Goal: Information Seeking & Learning: Learn about a topic

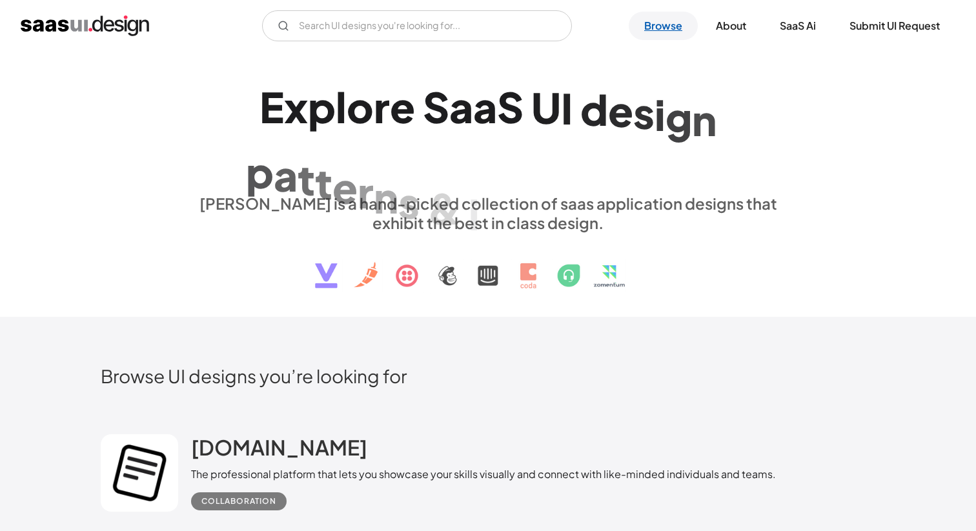
click at [684, 25] on link "Browse" at bounding box center [663, 26] width 69 height 28
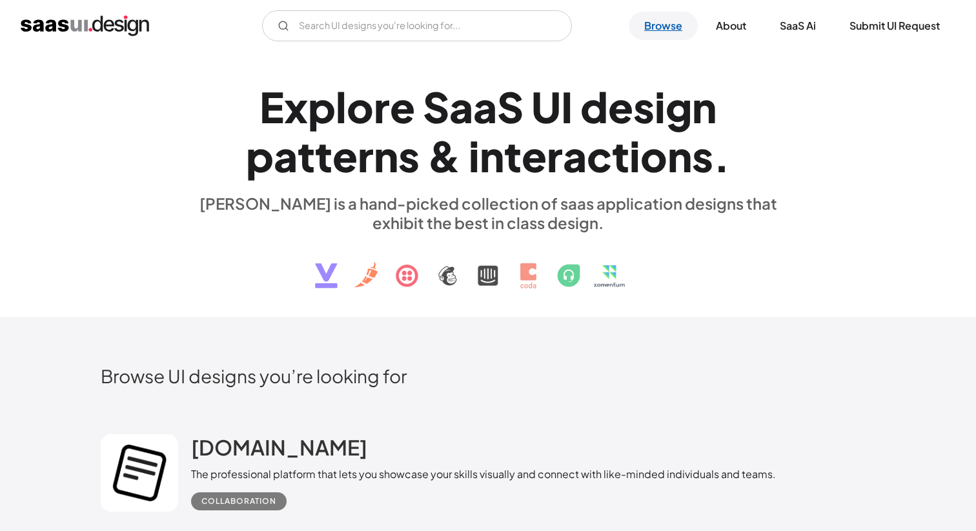
click at [674, 27] on link "Browse" at bounding box center [663, 26] width 69 height 28
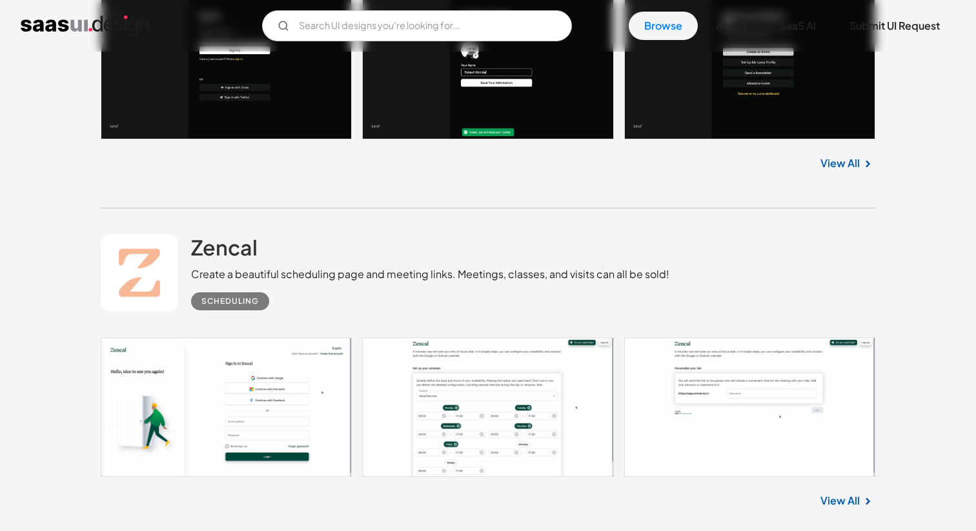
scroll to position [1417, 0]
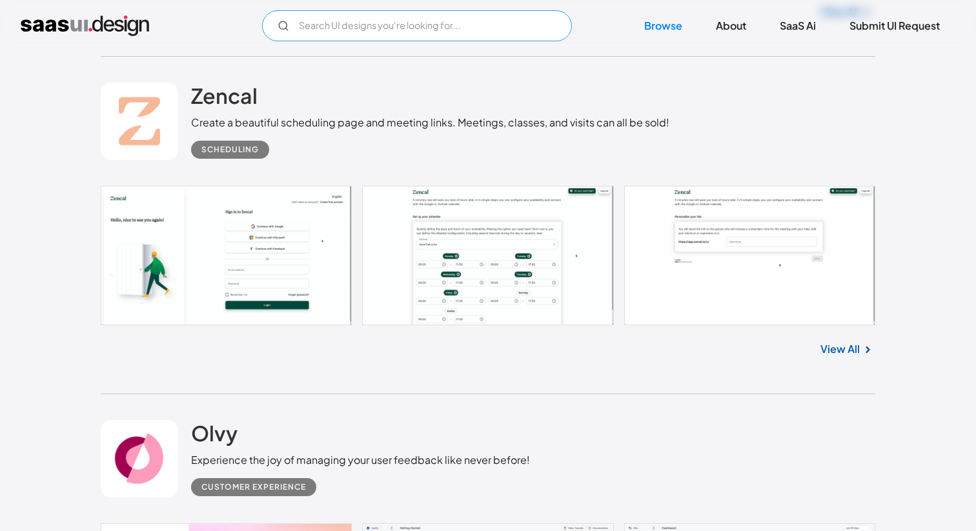
click at [434, 32] on input "Email Form" at bounding box center [417, 25] width 310 height 31
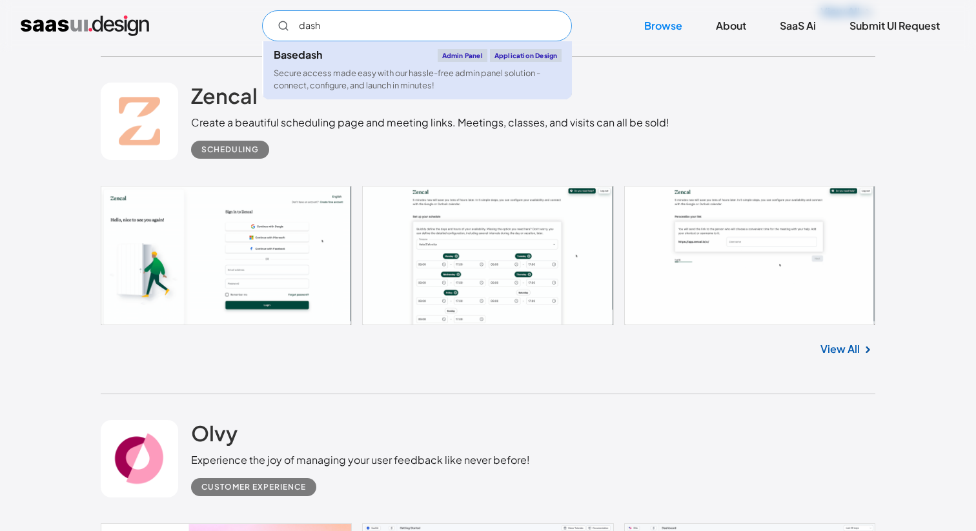
click at [389, 65] on link "Basedash Admin Panel Application Design Secure access made easy with our hassle…" at bounding box center [417, 70] width 309 height 58
type input "dash"
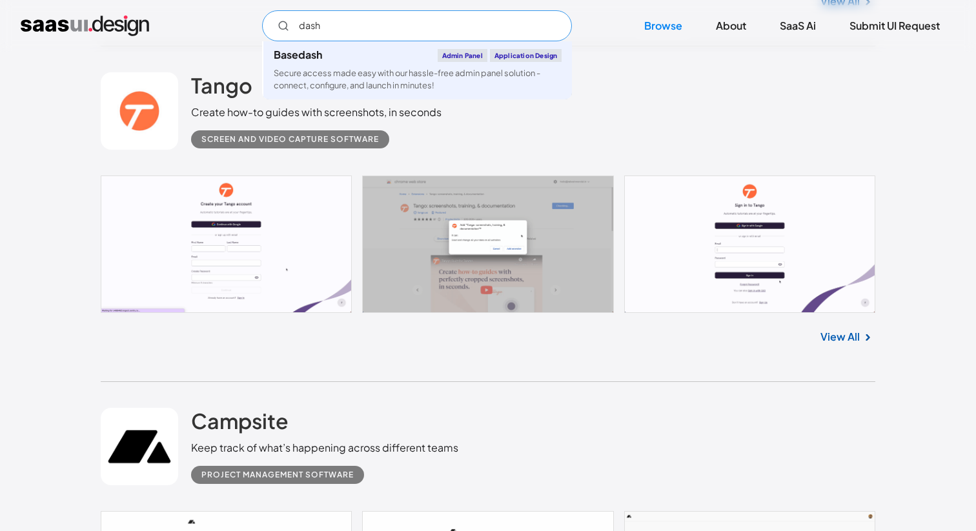
scroll to position [2042, 0]
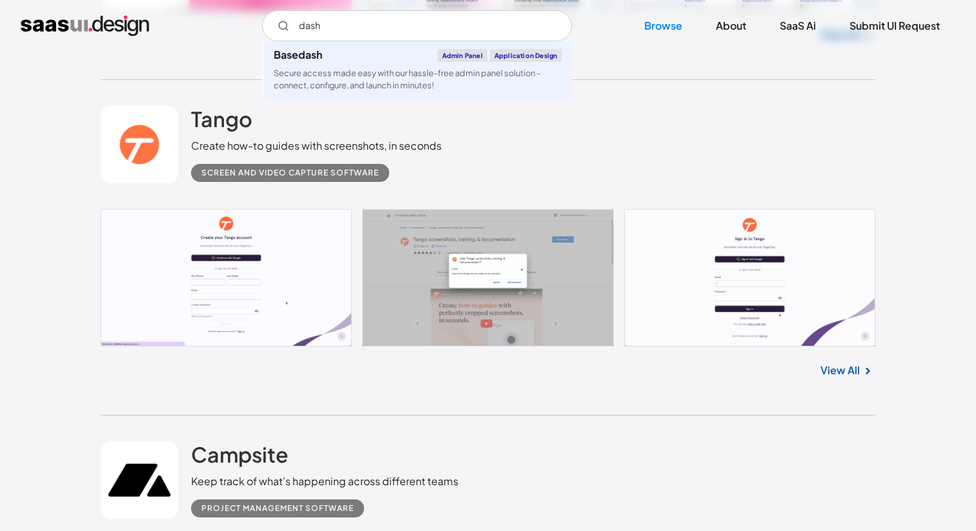
click at [867, 83] on div "Tango Create how-to guides with screenshots, in seconds Screen and Video Captur…" at bounding box center [488, 144] width 775 height 129
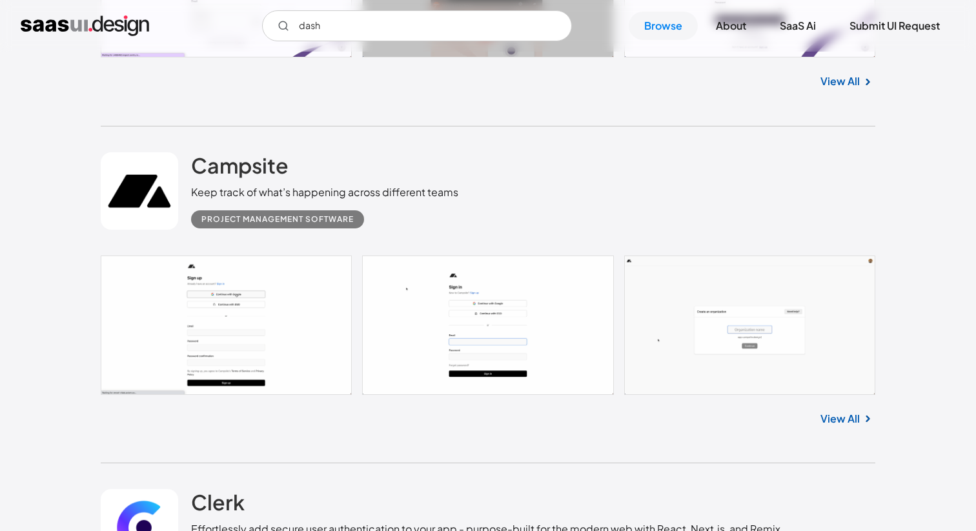
scroll to position [2403, 0]
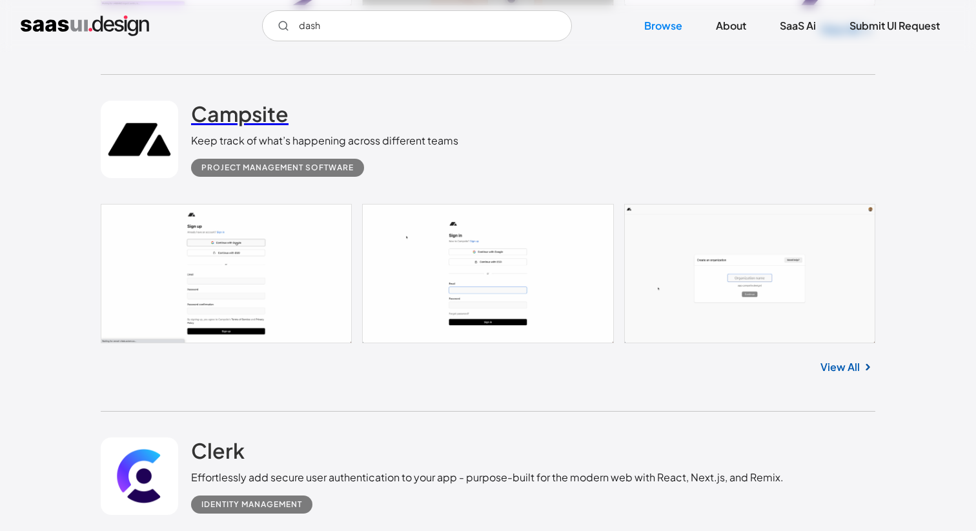
click at [270, 112] on h2 "Campsite" at bounding box center [240, 114] width 98 height 26
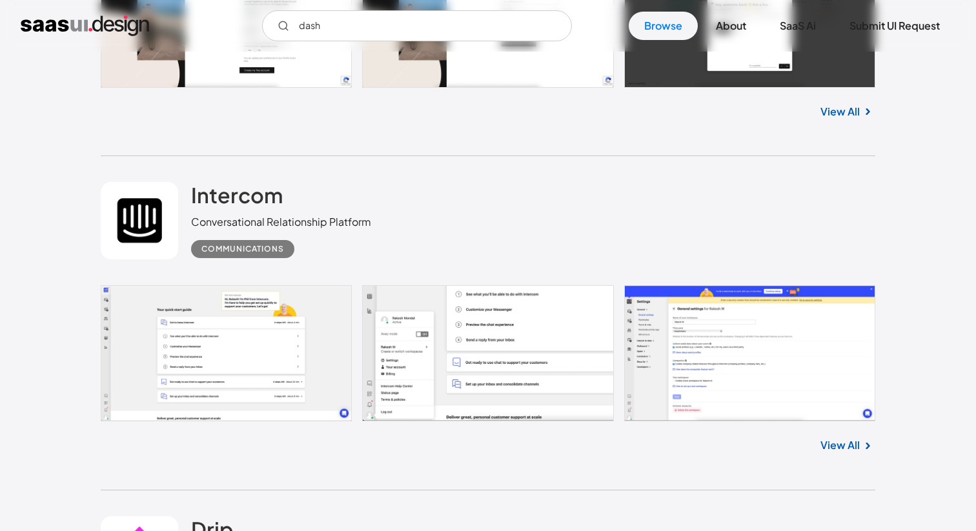
scroll to position [3767, 0]
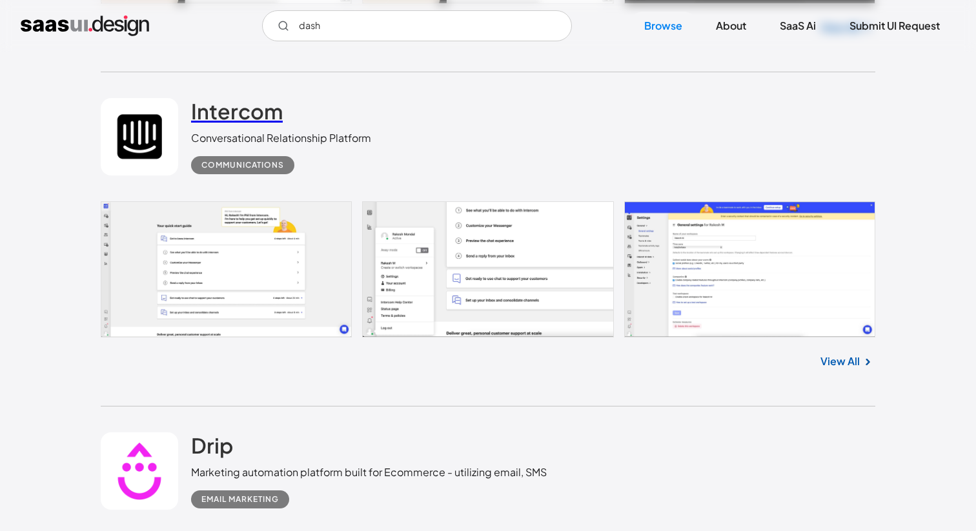
click at [273, 112] on h2 "Intercom" at bounding box center [237, 111] width 92 height 26
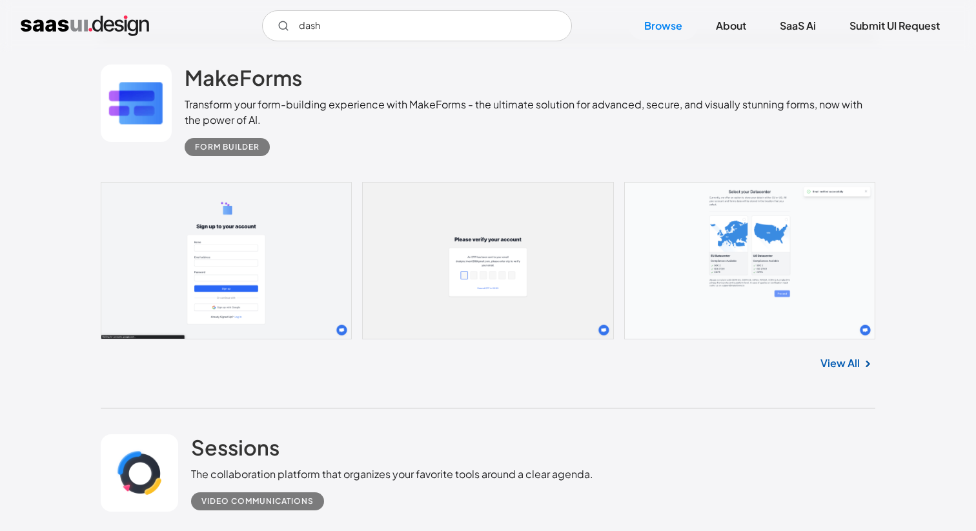
scroll to position [4806, 0]
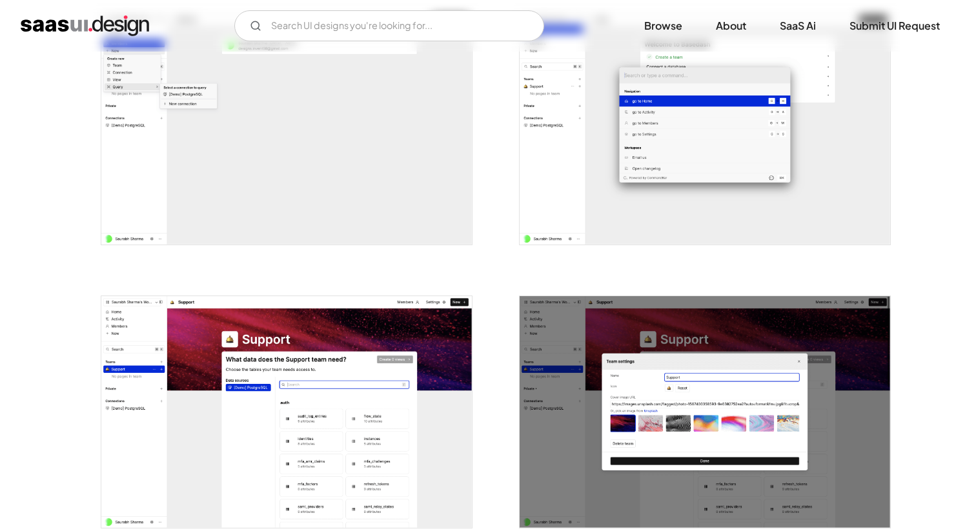
scroll to position [2004, 0]
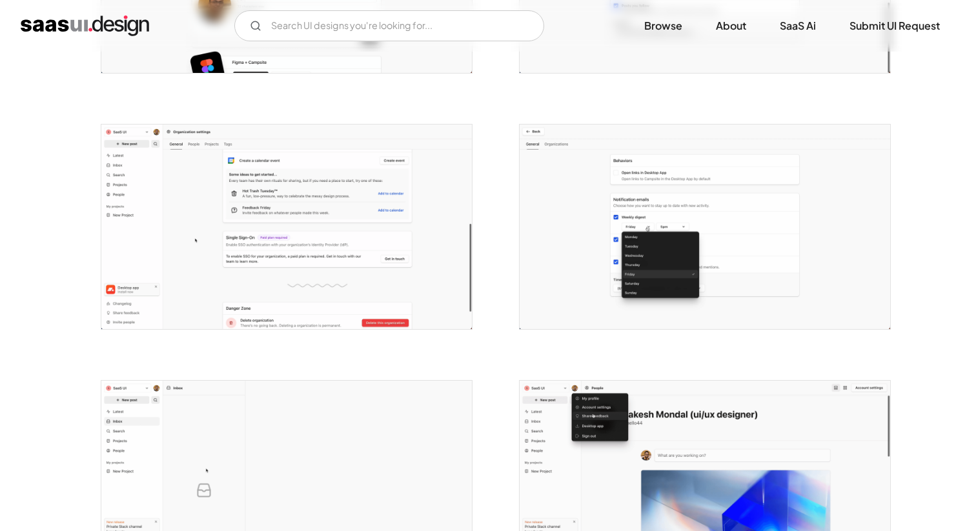
scroll to position [2503, 0]
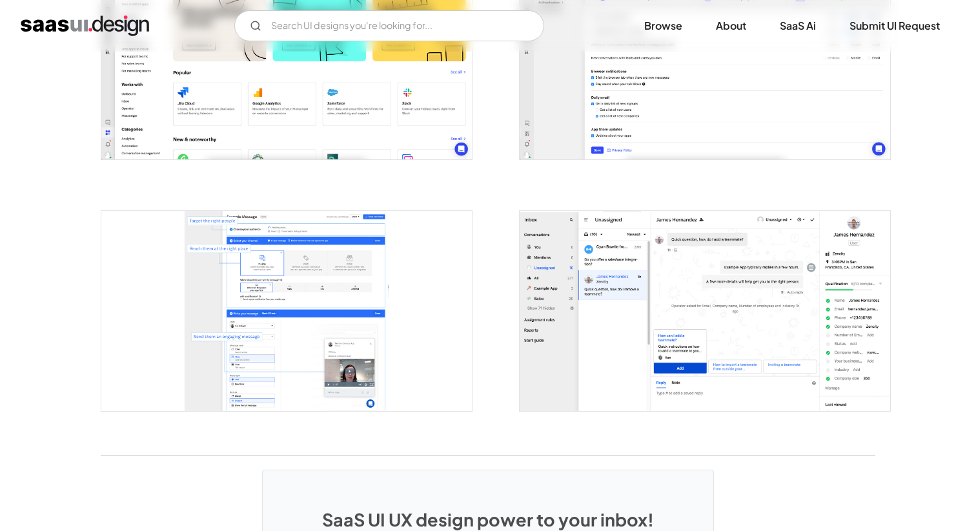
scroll to position [2418, 0]
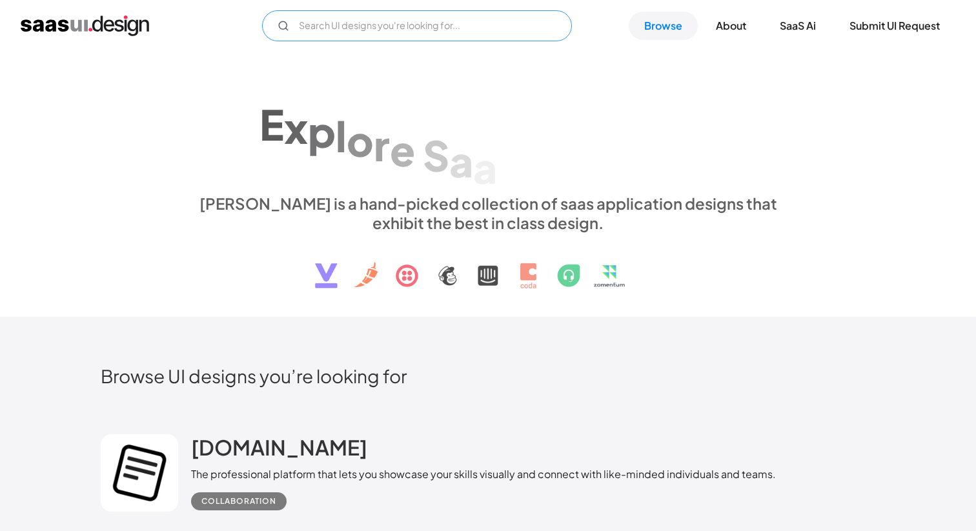
click at [502, 27] on input "Email Form" at bounding box center [417, 25] width 310 height 31
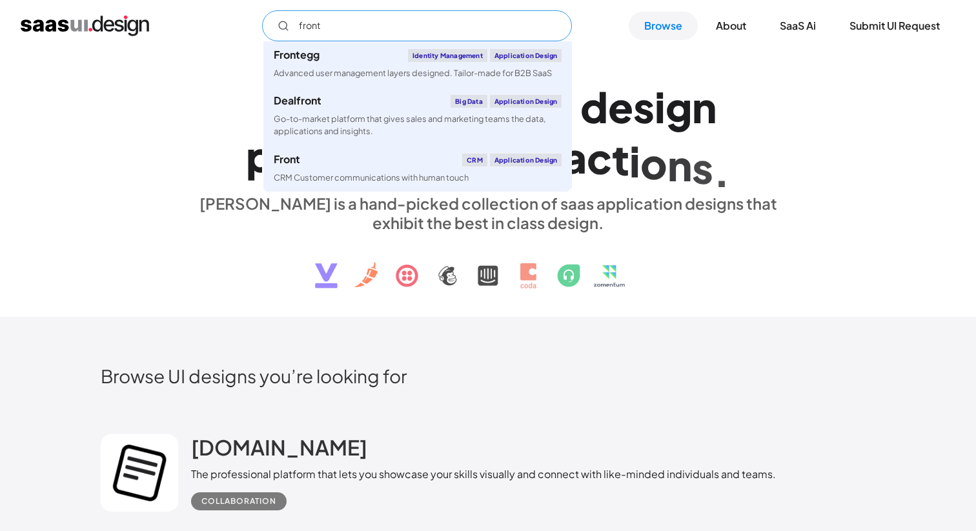
type input "front"
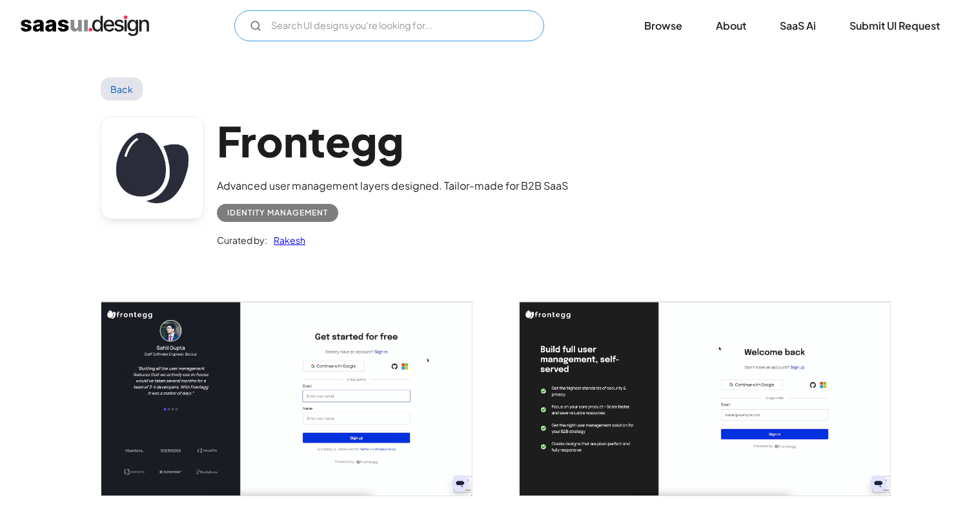
click at [332, 21] on input "Email Form" at bounding box center [389, 25] width 310 height 31
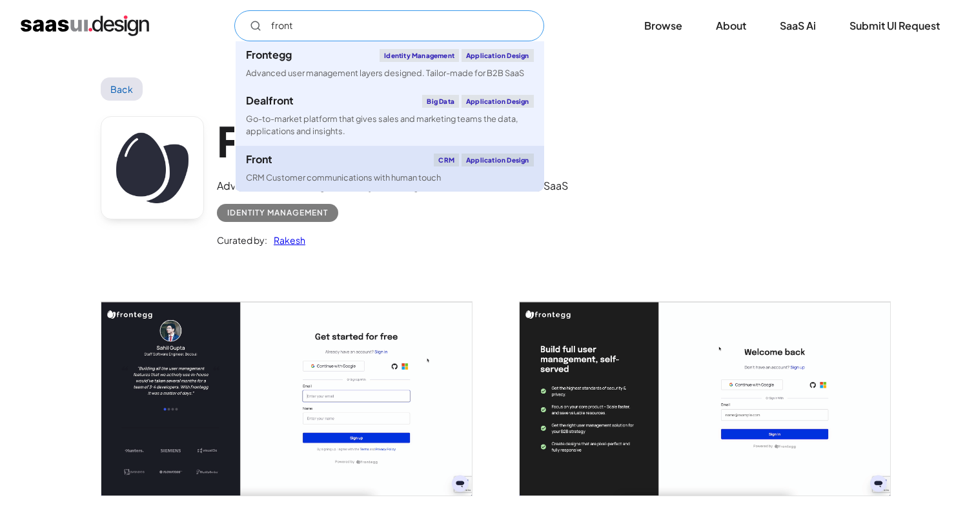
click at [317, 158] on div "Front CRM Application Design" at bounding box center [390, 160] width 288 height 13
type input "front"
